Goal: Task Accomplishment & Management: Use online tool/utility

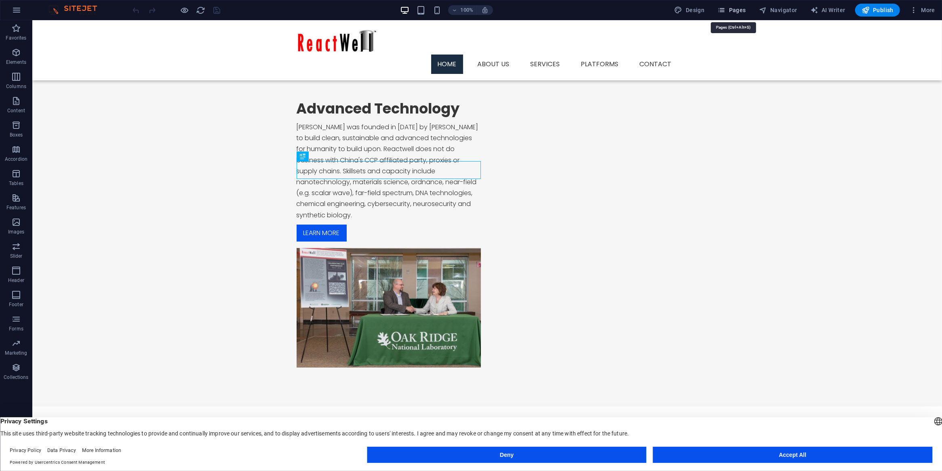
click at [729, 11] on span "Pages" at bounding box center [731, 10] width 28 height 8
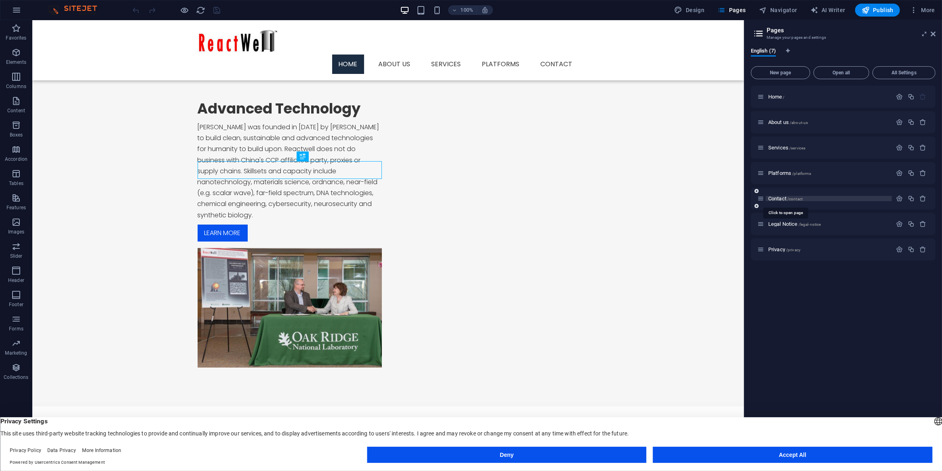
click at [774, 200] on span "Contact /contact" at bounding box center [785, 199] width 34 height 6
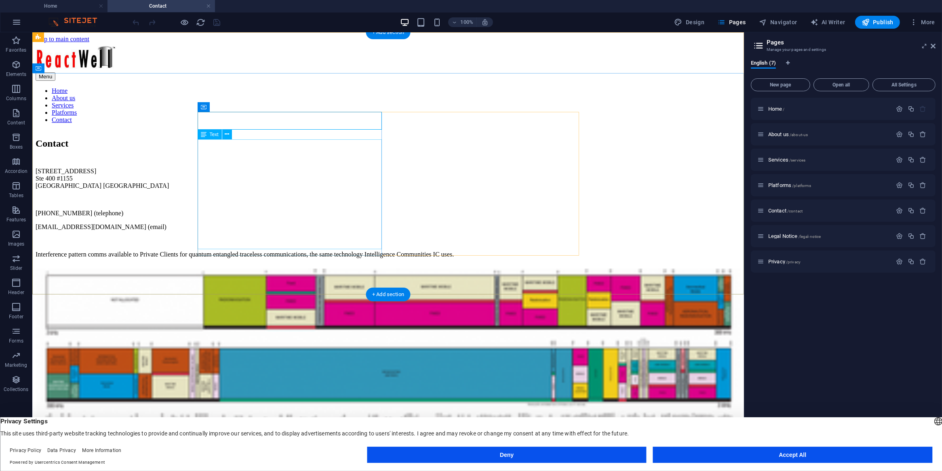
click at [234, 188] on div "7901 Research Park Drive Ste 400 #1155 The Woodlands, TX 77382 USA +01 202 902 …" at bounding box center [387, 212] width 705 height 91
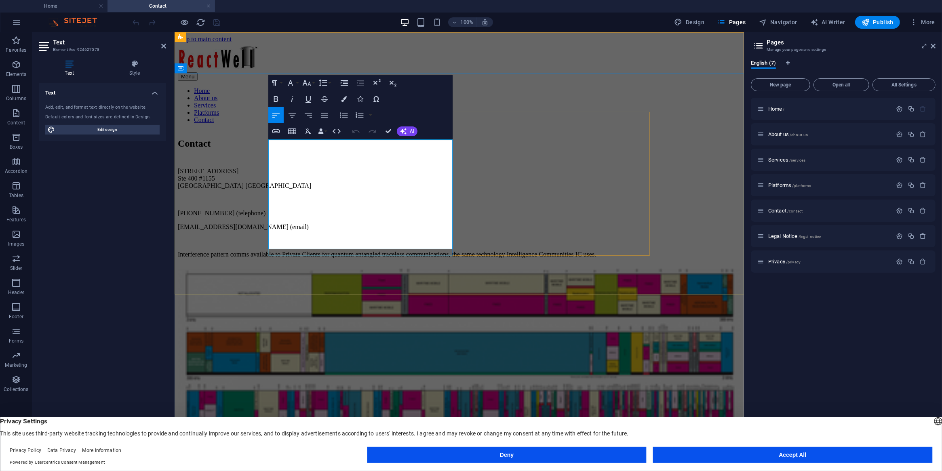
click at [370, 209] on p "+01 202 902 8887 (telephone)" at bounding box center [458, 212] width 563 height 7
drag, startPoint x: 324, startPoint y: 187, endPoint x: 266, endPoint y: 188, distance: 58.2
click at [266, 188] on div "Contact 7901 Research Park Drive Ste 400 #1155 The Woodlands, TX 77382 USA +01 …" at bounding box center [458, 199] width 563 height 139
click at [877, 17] on button "Publish" at bounding box center [877, 22] width 45 height 13
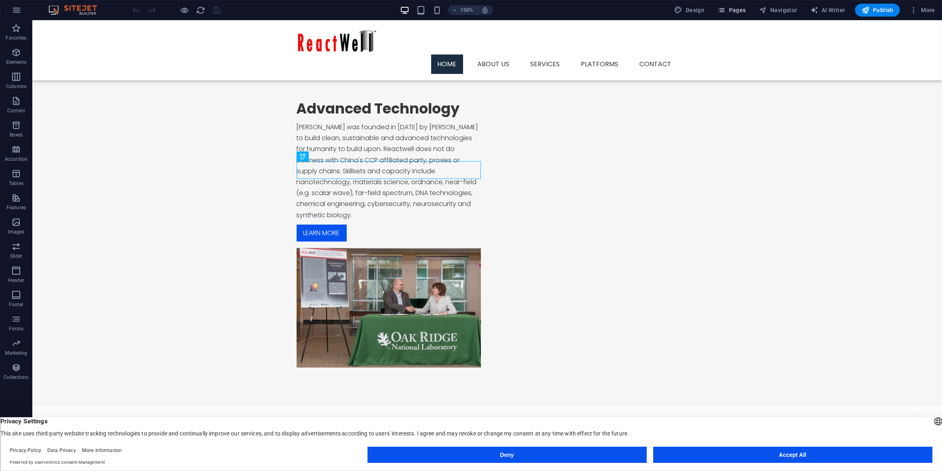
click at [731, 8] on span "Pages" at bounding box center [731, 10] width 28 height 8
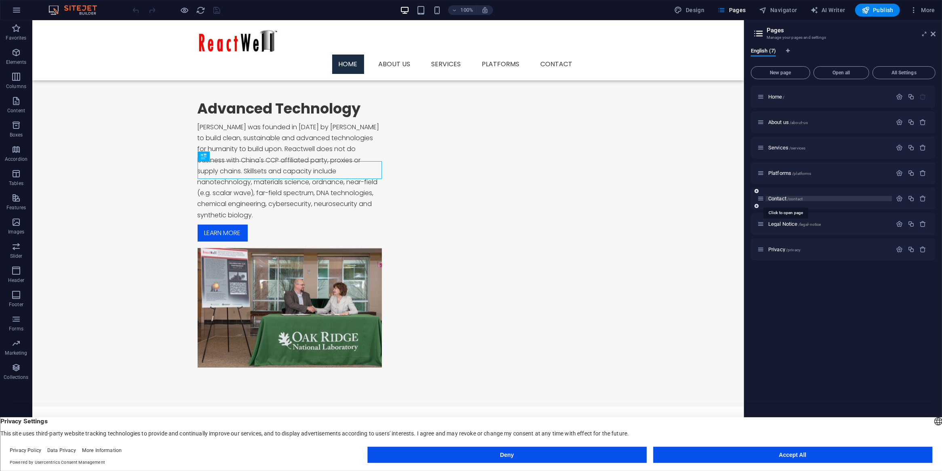
click at [776, 196] on span "Contact /contact" at bounding box center [785, 199] width 34 height 6
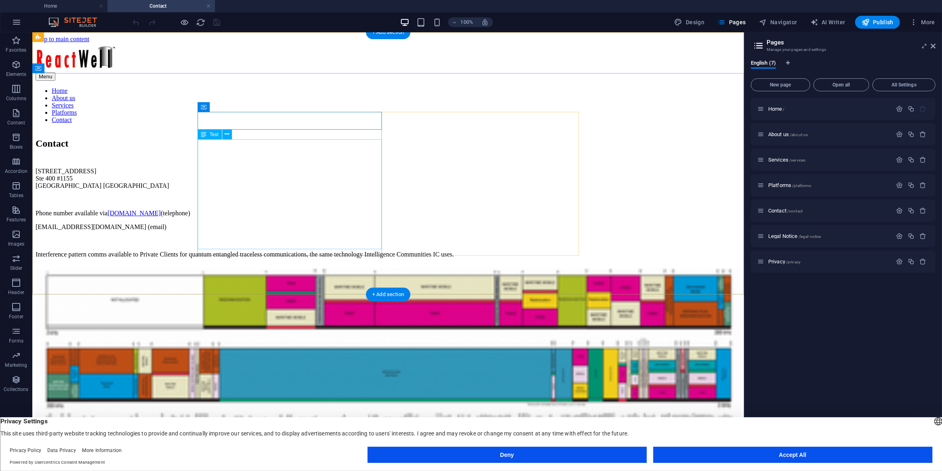
click at [370, 244] on div "[STREET_ADDRESS] Phone number available via [DOMAIN_NAME] (telephone) [EMAIL_AD…" at bounding box center [387, 212] width 705 height 91
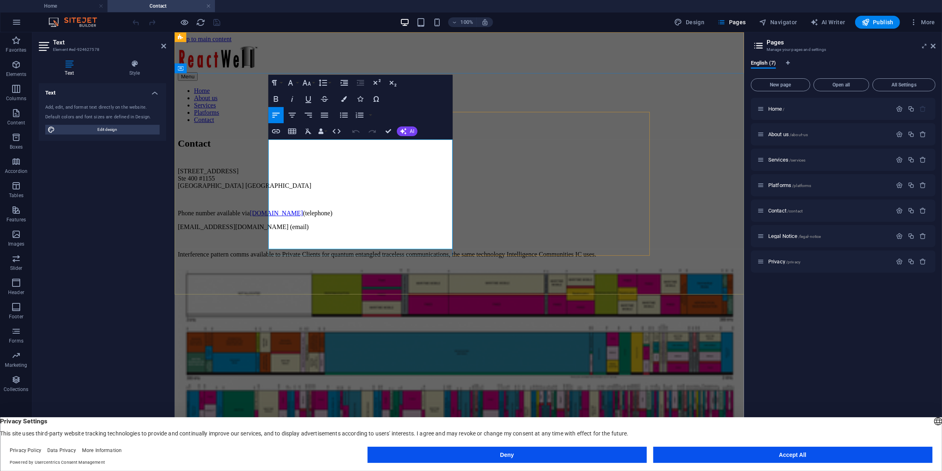
click at [440, 250] on p "Interference pattern comms available to Private Clients for quantum entangled t…" at bounding box center [458, 253] width 563 height 7
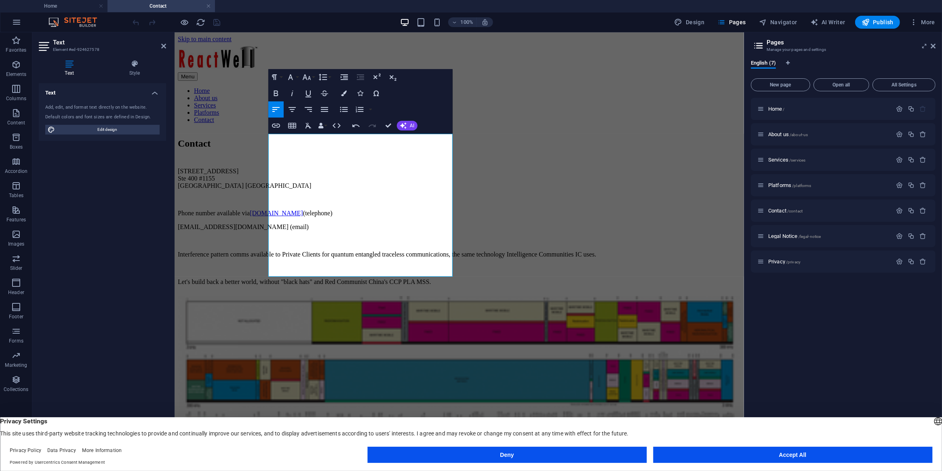
click at [568, 357] on html "Skip to main content Menu Home About us Services Platforms Contact Contact [STR…" at bounding box center [458, 386] width 569 height 709
click at [875, 22] on span "Publish" at bounding box center [877, 22] width 32 height 8
